Goal: Find specific page/section: Find specific page/section

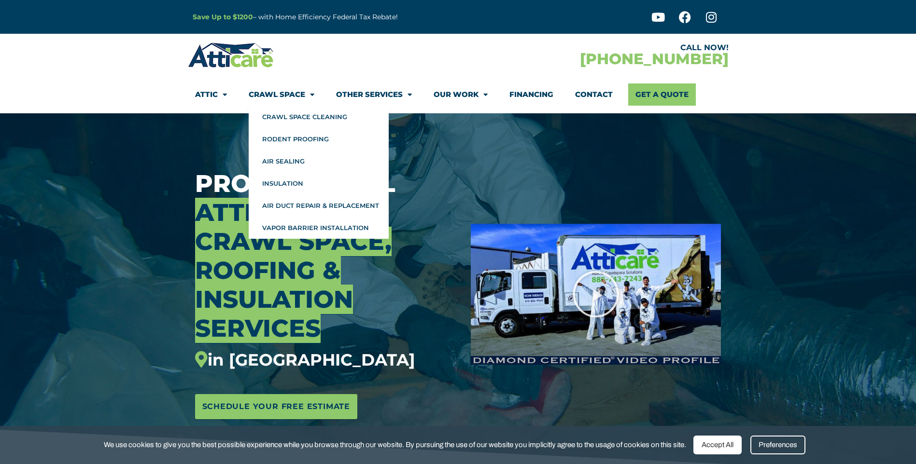
click at [290, 94] on link "Crawl Space" at bounding box center [282, 95] width 66 height 22
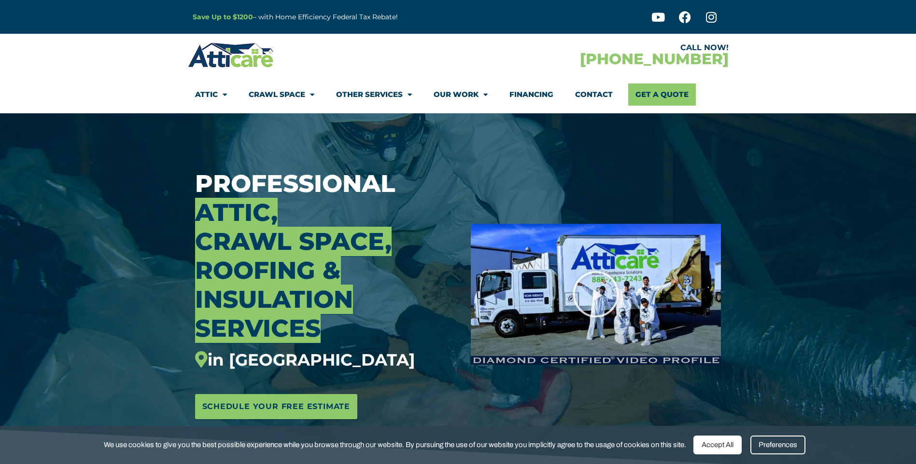
click at [290, 94] on link "Crawl Space" at bounding box center [282, 95] width 66 height 22
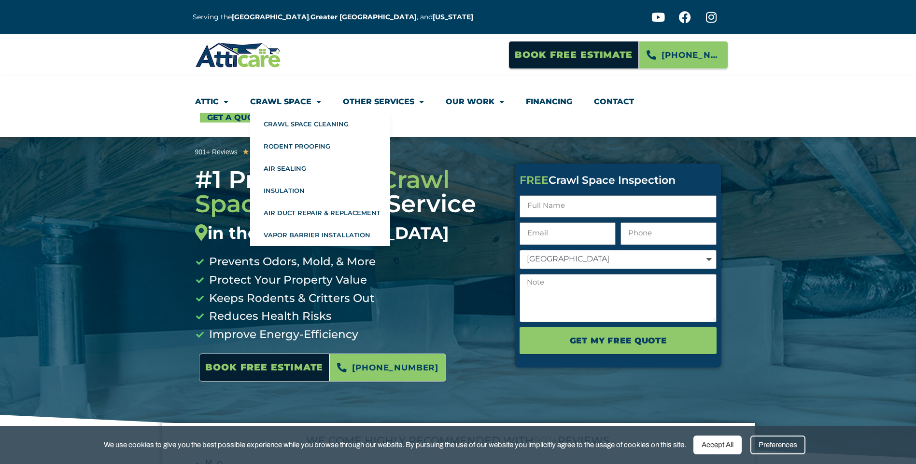
click at [275, 104] on link "Crawl Space" at bounding box center [285, 102] width 71 height 22
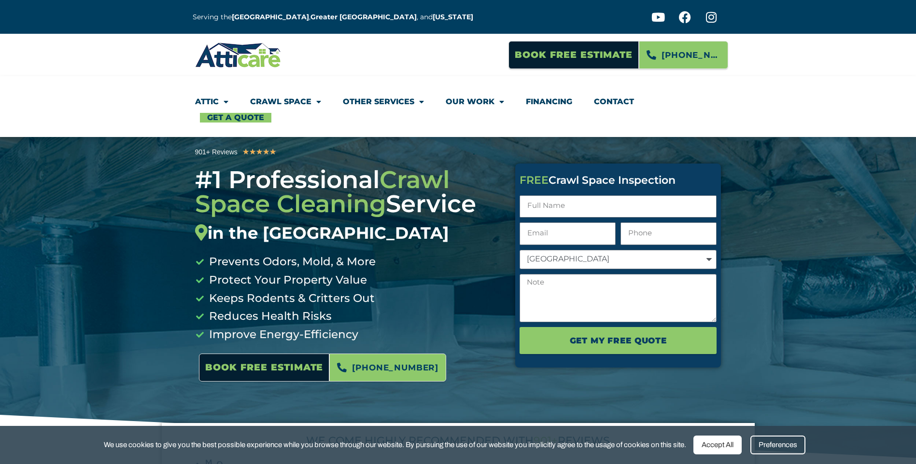
click at [276, 104] on link "Crawl Space" at bounding box center [285, 102] width 71 height 22
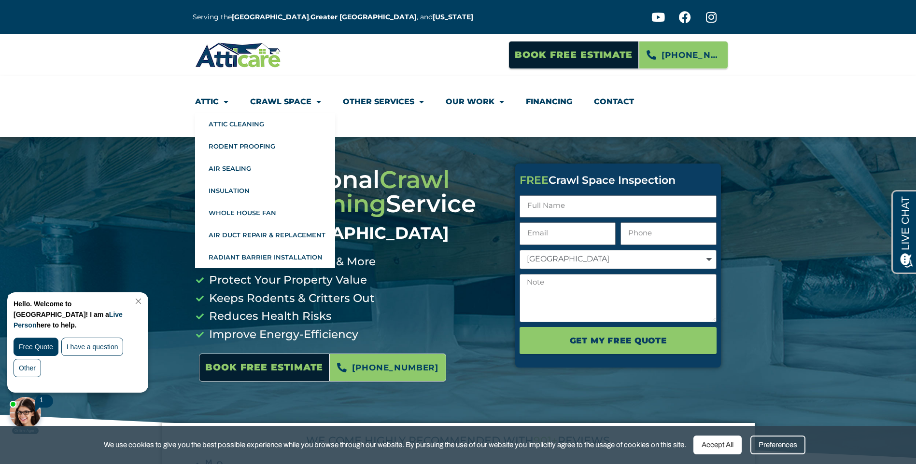
click at [210, 103] on link "Attic" at bounding box center [211, 102] width 33 height 22
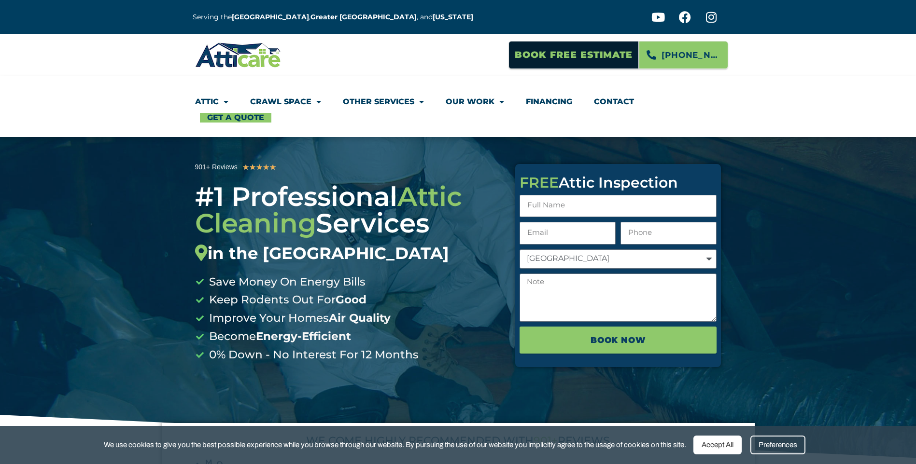
click at [210, 103] on link "Attic" at bounding box center [211, 102] width 33 height 22
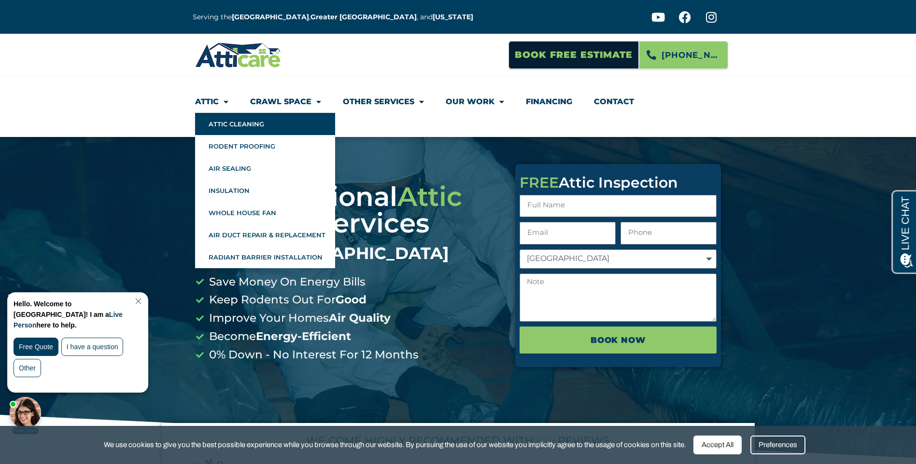
click at [230, 126] on link "Attic Cleaning" at bounding box center [265, 124] width 140 height 22
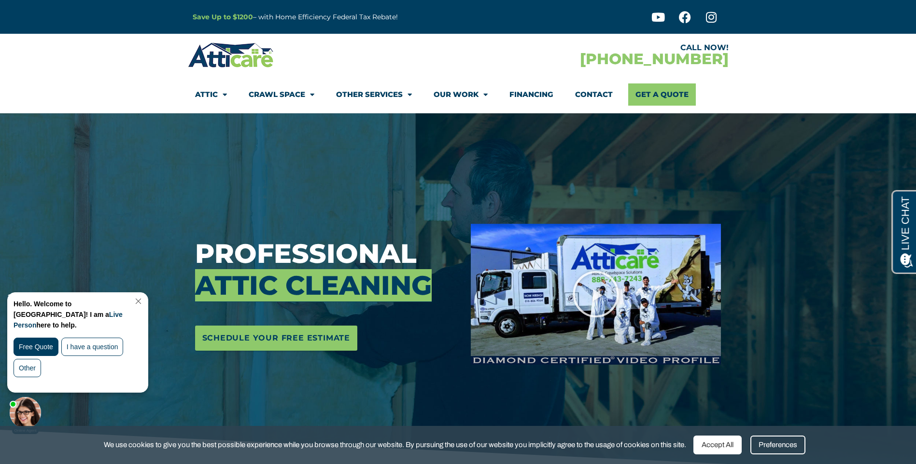
click at [144, 301] on link "Close Chat" at bounding box center [137, 301] width 13 height 7
